Goal: Task Accomplishment & Management: Use online tool/utility

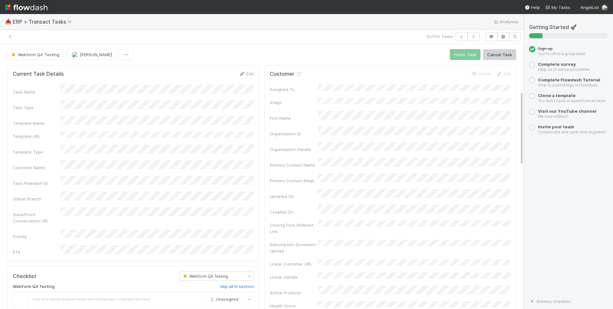
scroll to position [167, 0]
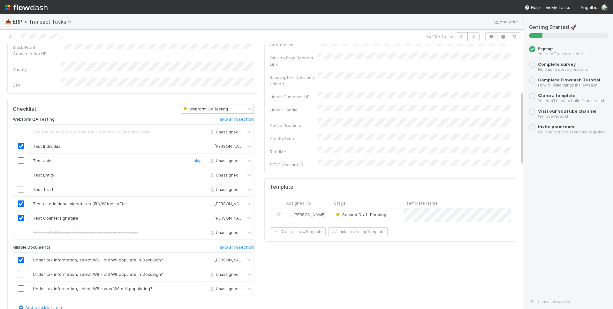
click at [20, 157] on input "checkbox" at bounding box center [21, 160] width 6 height 6
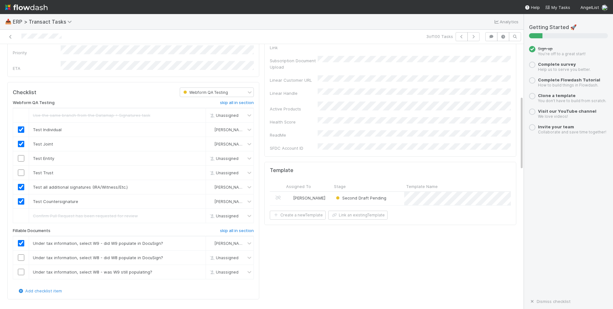
scroll to position [184, 0]
click at [22, 155] on input "checkbox" at bounding box center [21, 158] width 6 height 6
click at [21, 254] on input "checkbox" at bounding box center [21, 257] width 6 height 6
click at [21, 269] on input "checkbox" at bounding box center [21, 272] width 6 height 6
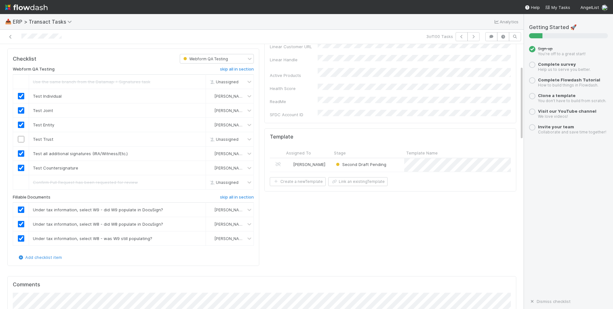
scroll to position [321, 0]
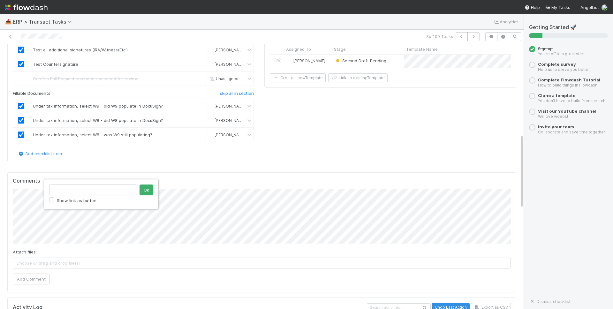
click at [76, 186] on input "text" at bounding box center [93, 189] width 88 height 11
type input "[URL][DOMAIN_NAME]"
click at [144, 192] on button "Ok" at bounding box center [146, 189] width 14 height 11
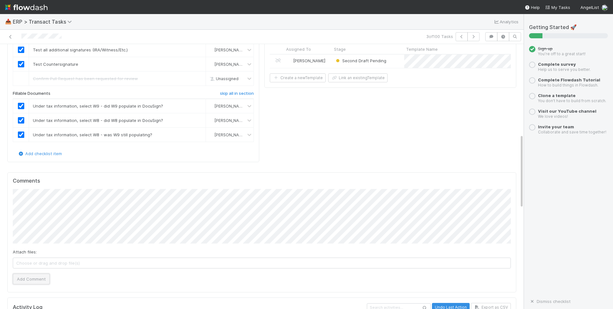
click at [32, 273] on button "Add Comment" at bounding box center [31, 278] width 37 height 11
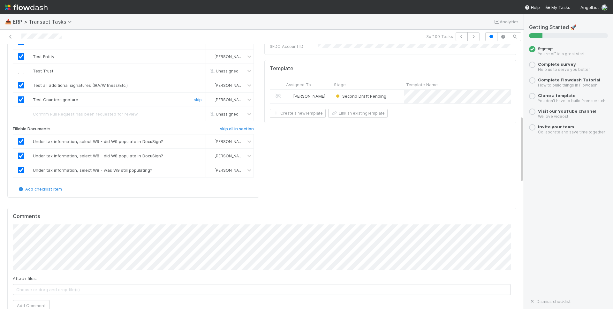
scroll to position [282, 0]
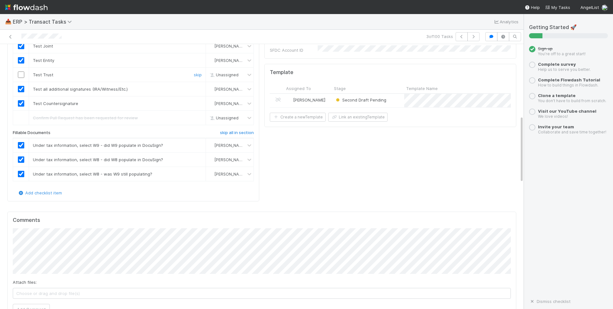
click at [18, 71] on input "checkbox" at bounding box center [21, 74] width 6 height 6
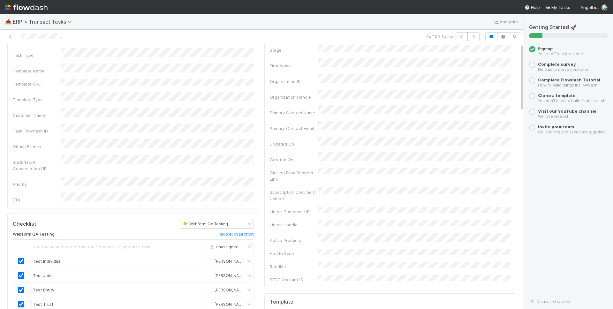
scroll to position [0, 0]
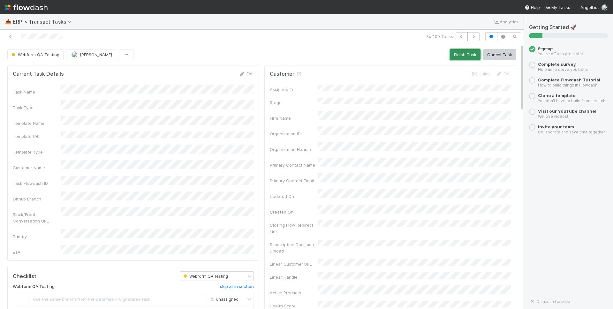
click at [464, 54] on button "Finish Task" at bounding box center [465, 54] width 31 height 11
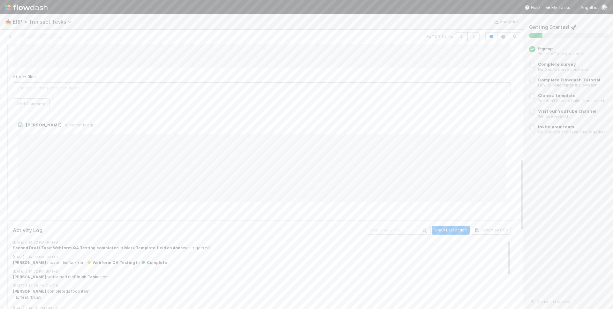
scroll to position [388, 0]
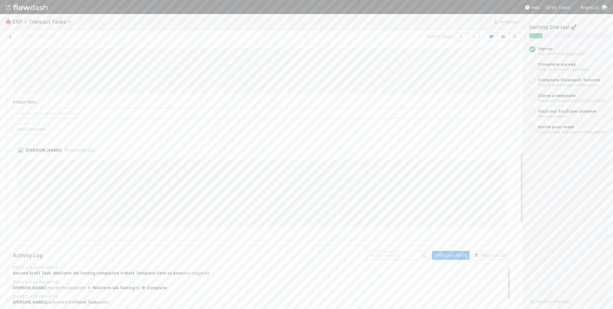
click at [12, 36] on icon at bounding box center [10, 37] width 6 height 4
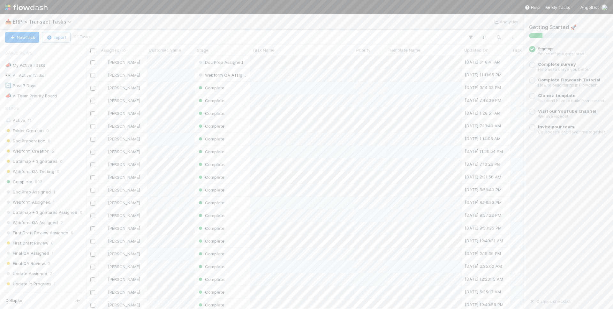
scroll to position [253, 437]
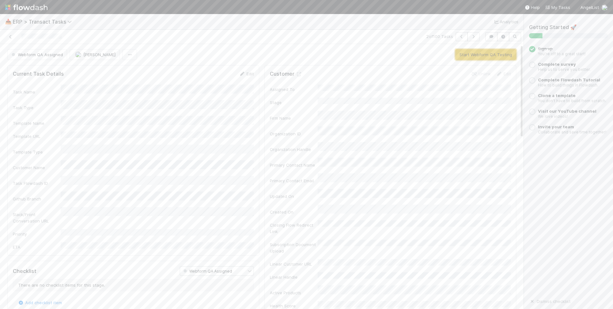
click at [467, 56] on button "Start Webform QA Testing" at bounding box center [485, 54] width 61 height 11
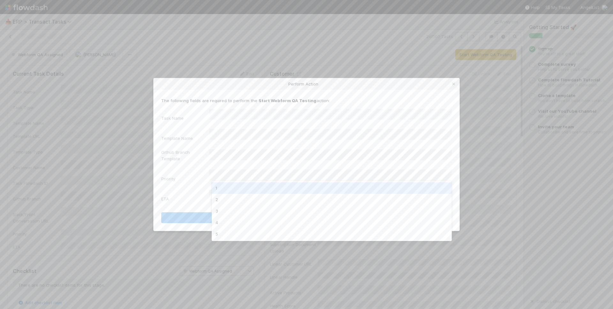
click at [254, 189] on div "1" at bounding box center [332, 187] width 240 height 11
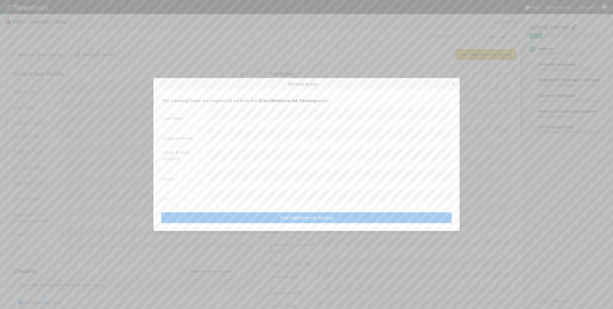
click at [257, 195] on form "The following fields are required to perform the Start Webform QA Testing actio…" at bounding box center [306, 160] width 290 height 126
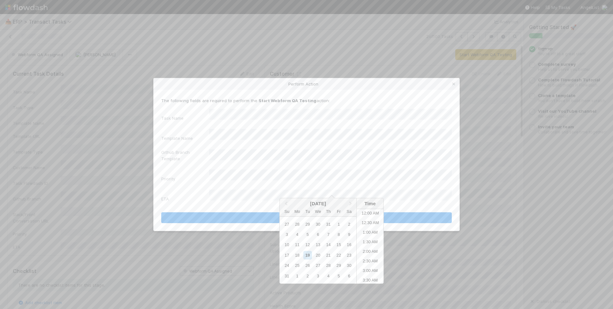
scroll to position [255, 0]
click at [317, 255] on div "20" at bounding box center [317, 255] width 9 height 9
click at [371, 249] on li "2:00 AM" at bounding box center [369, 252] width 27 height 10
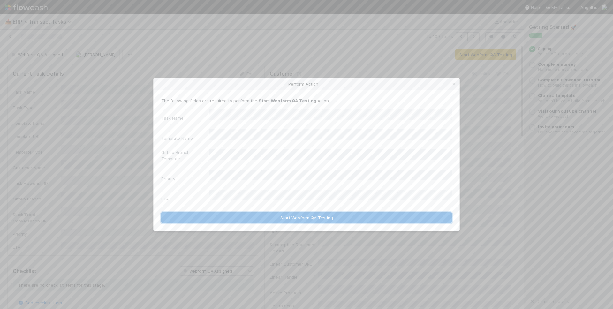
click at [265, 212] on button "Start Webform QA Testing" at bounding box center [306, 217] width 290 height 11
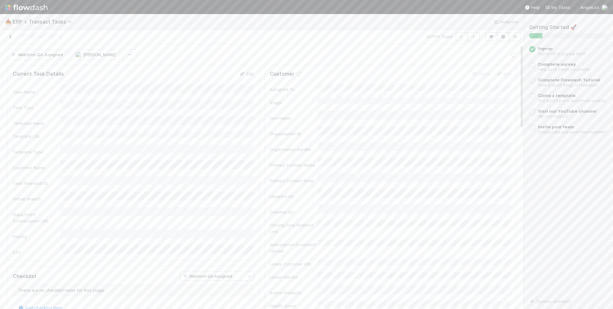
click at [11, 38] on icon at bounding box center [10, 37] width 6 height 4
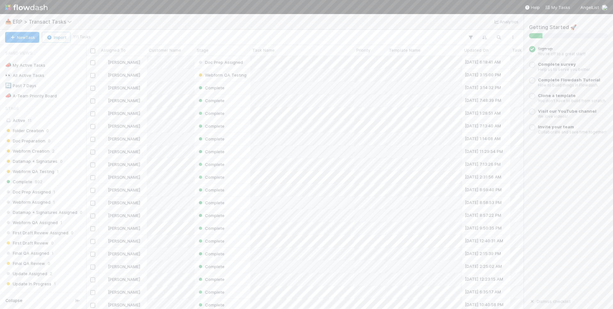
scroll to position [253, 437]
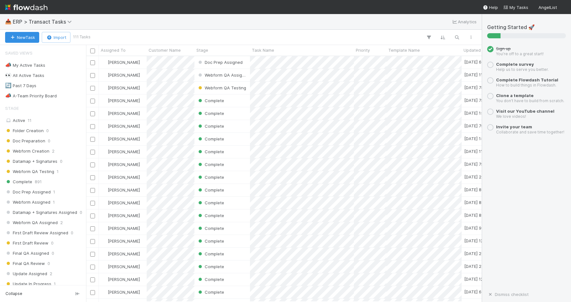
scroll to position [0, 0]
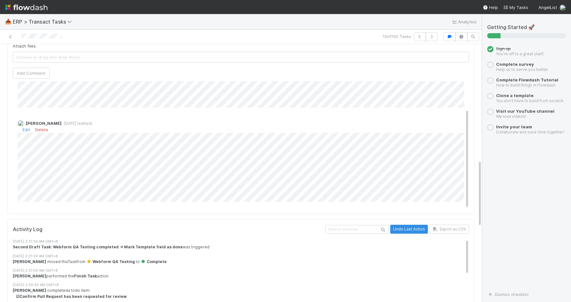
scroll to position [35, 0]
